Goal: Entertainment & Leisure: Browse casually

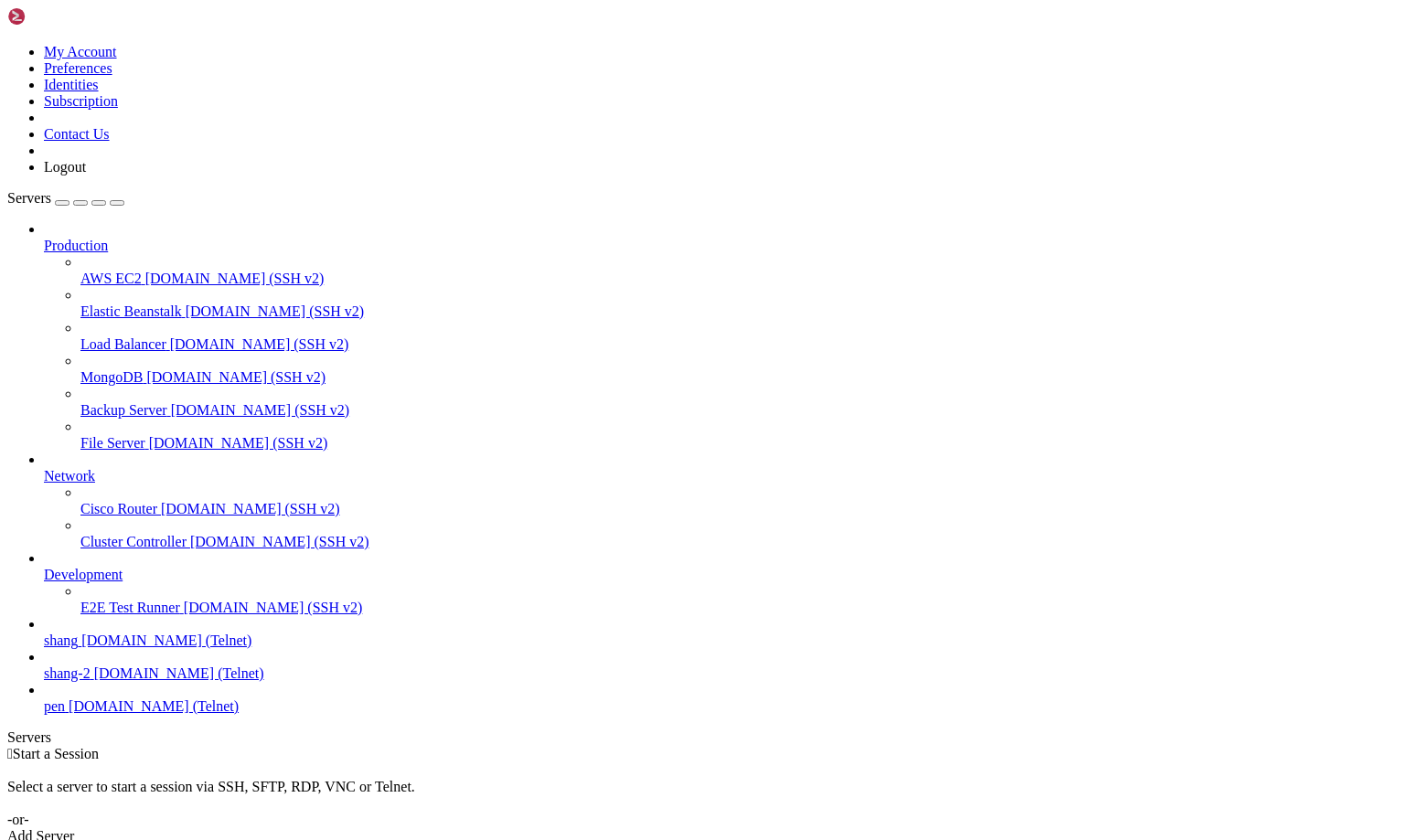
click at [141, 648] on span "[DOMAIN_NAME] (Telnet)" at bounding box center [166, 640] width 170 height 15
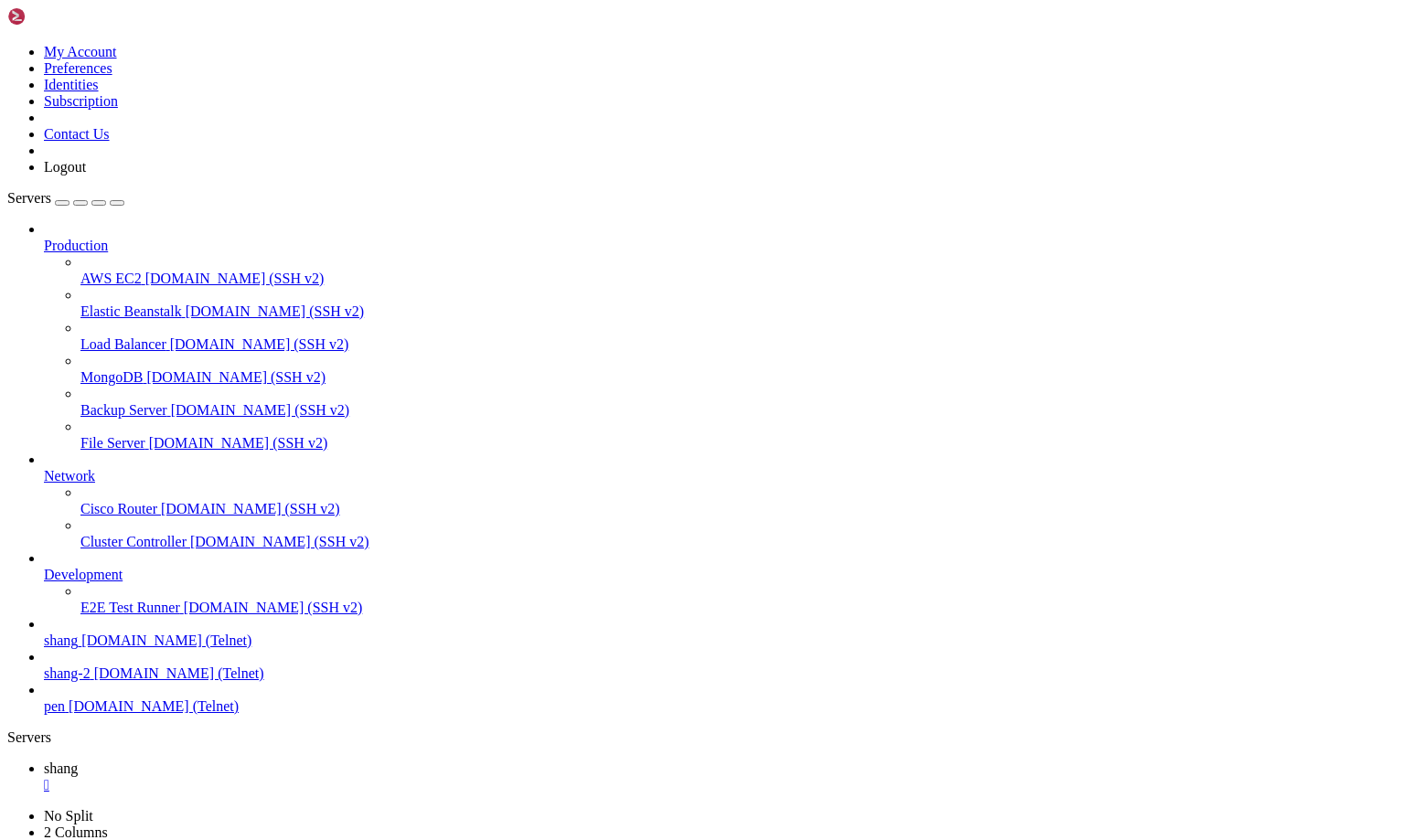
scroll to position [2354, 0]
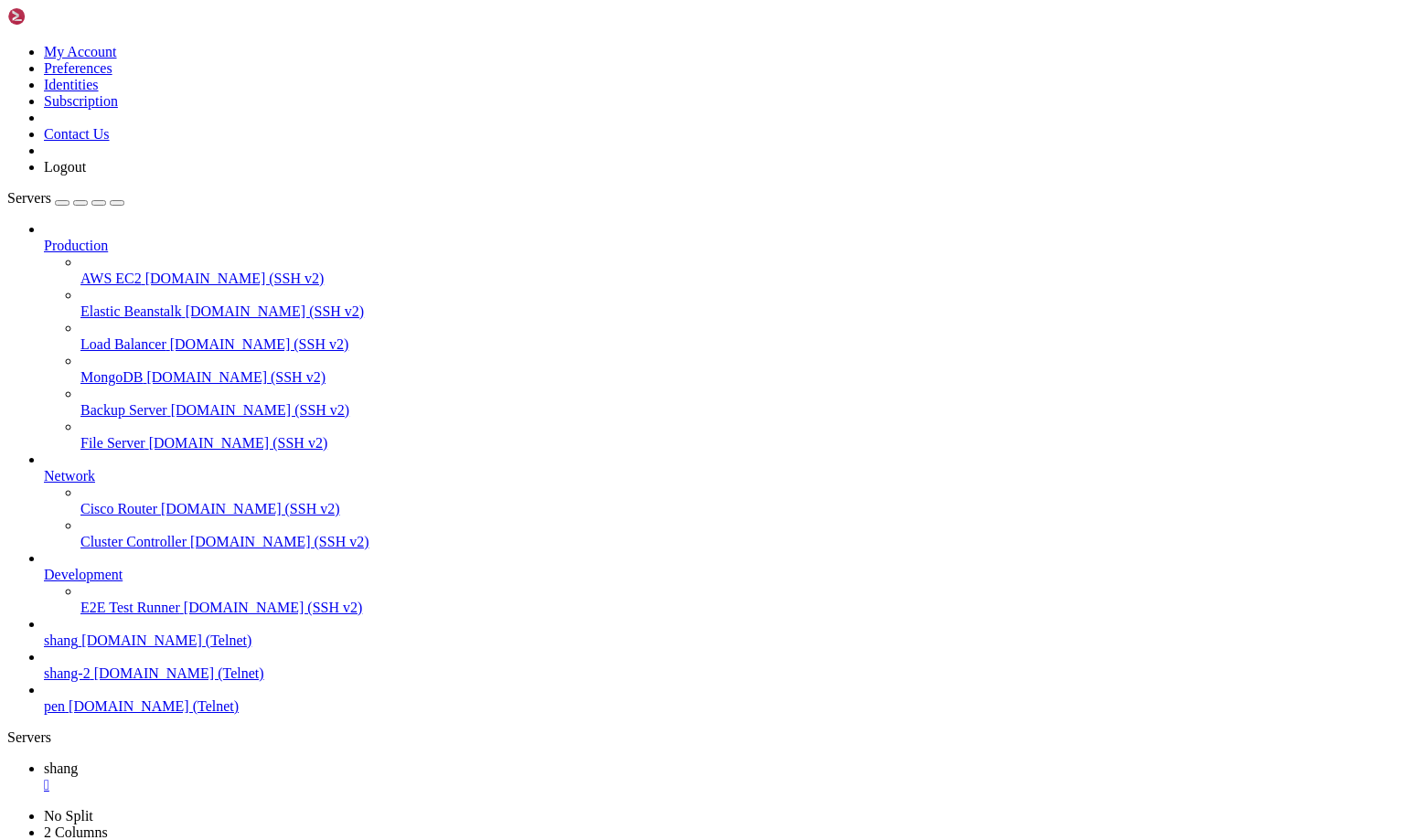
scroll to position [6832, 0]
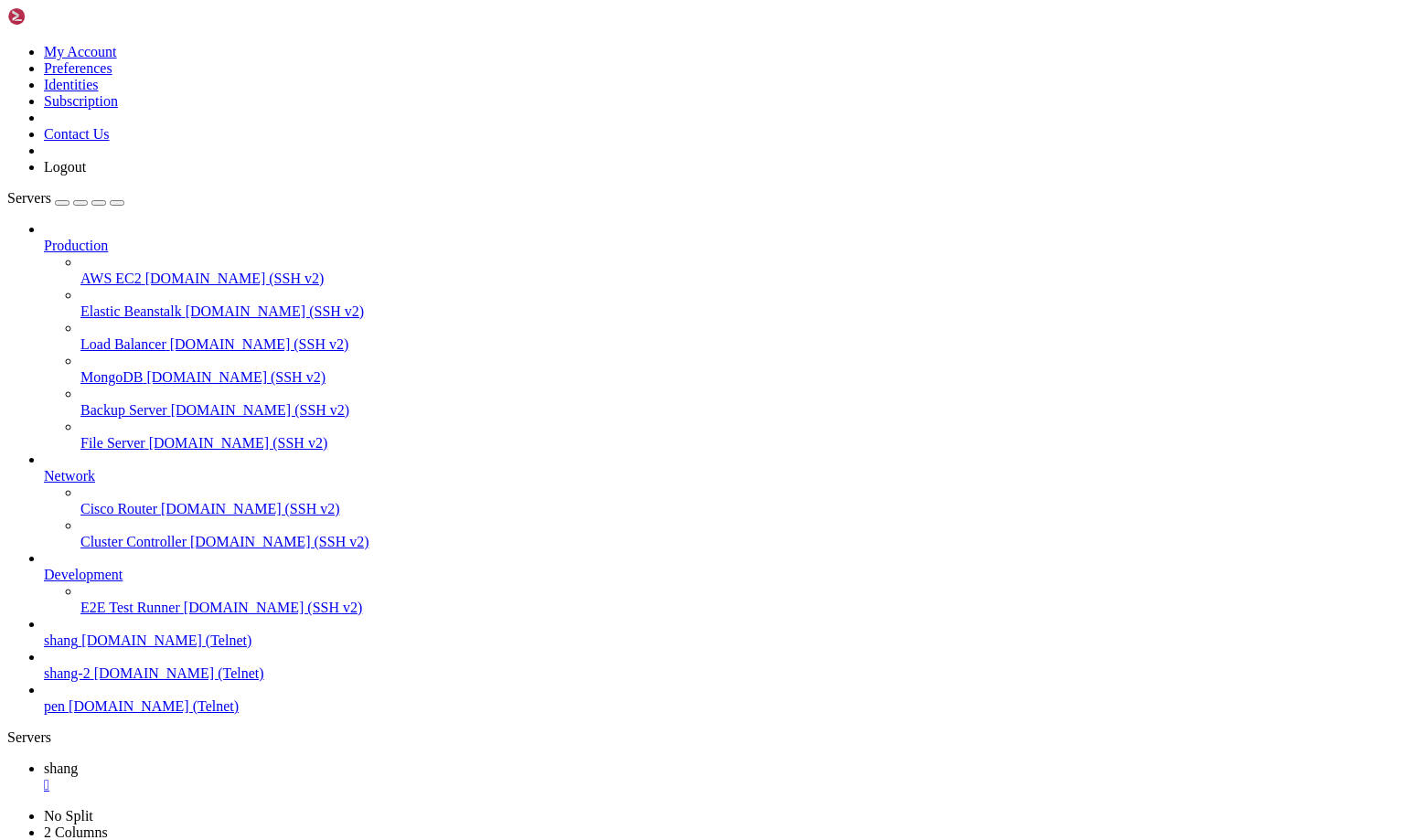
scroll to position [6870, 0]
